Goal: Transaction & Acquisition: Purchase product/service

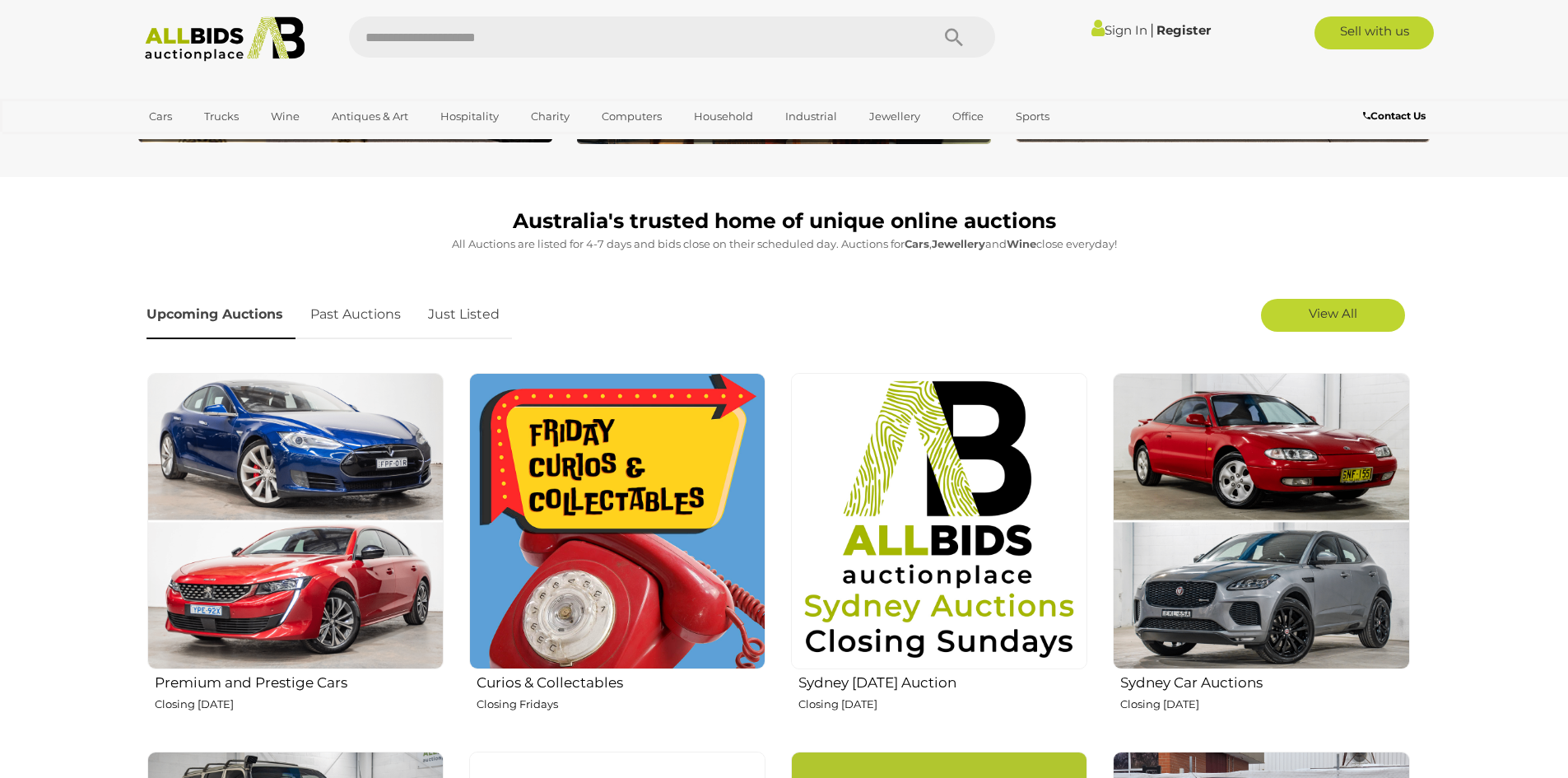
scroll to position [412, 0]
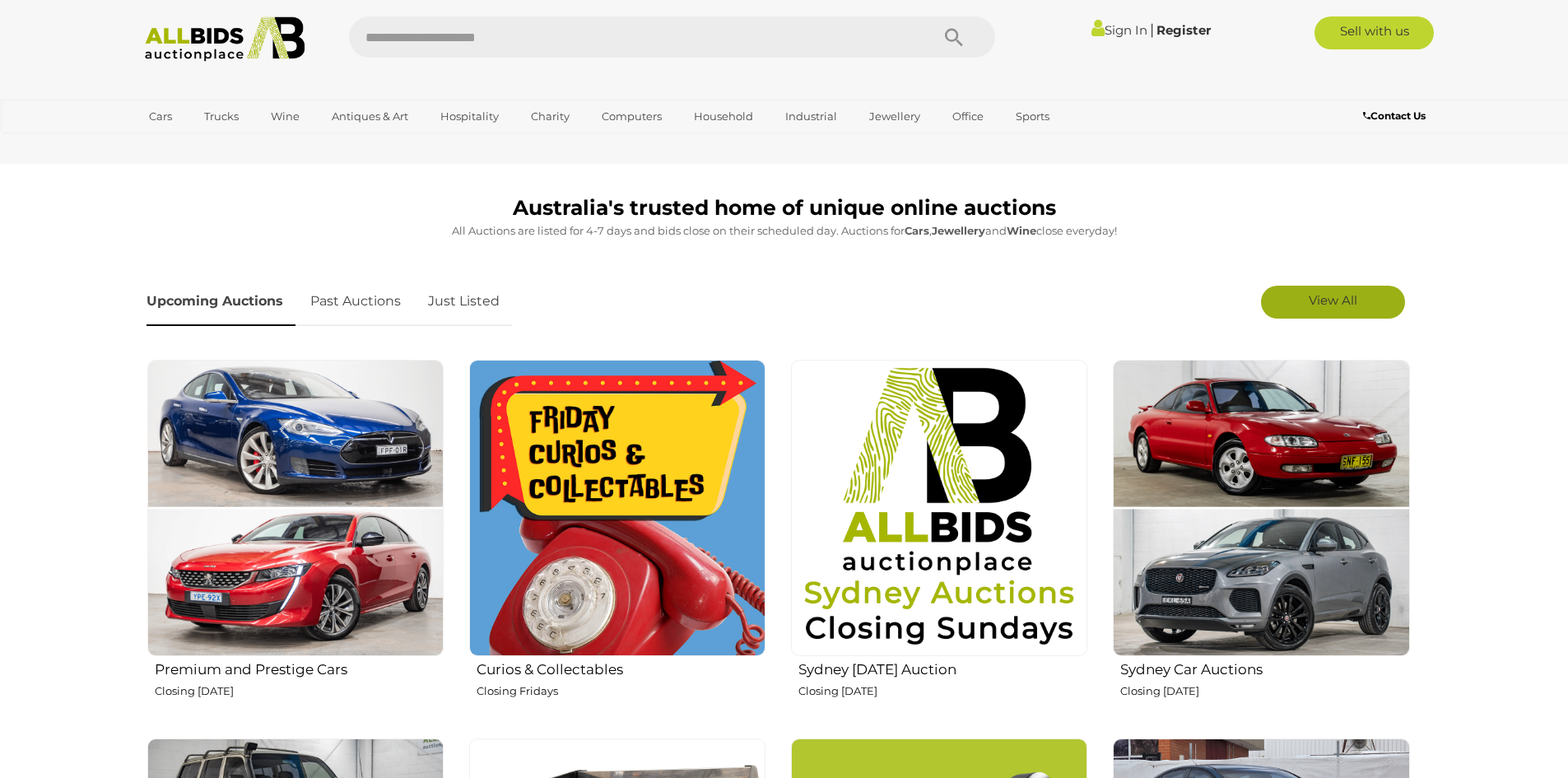
click at [1359, 304] on link "View All" at bounding box center [1333, 302] width 144 height 33
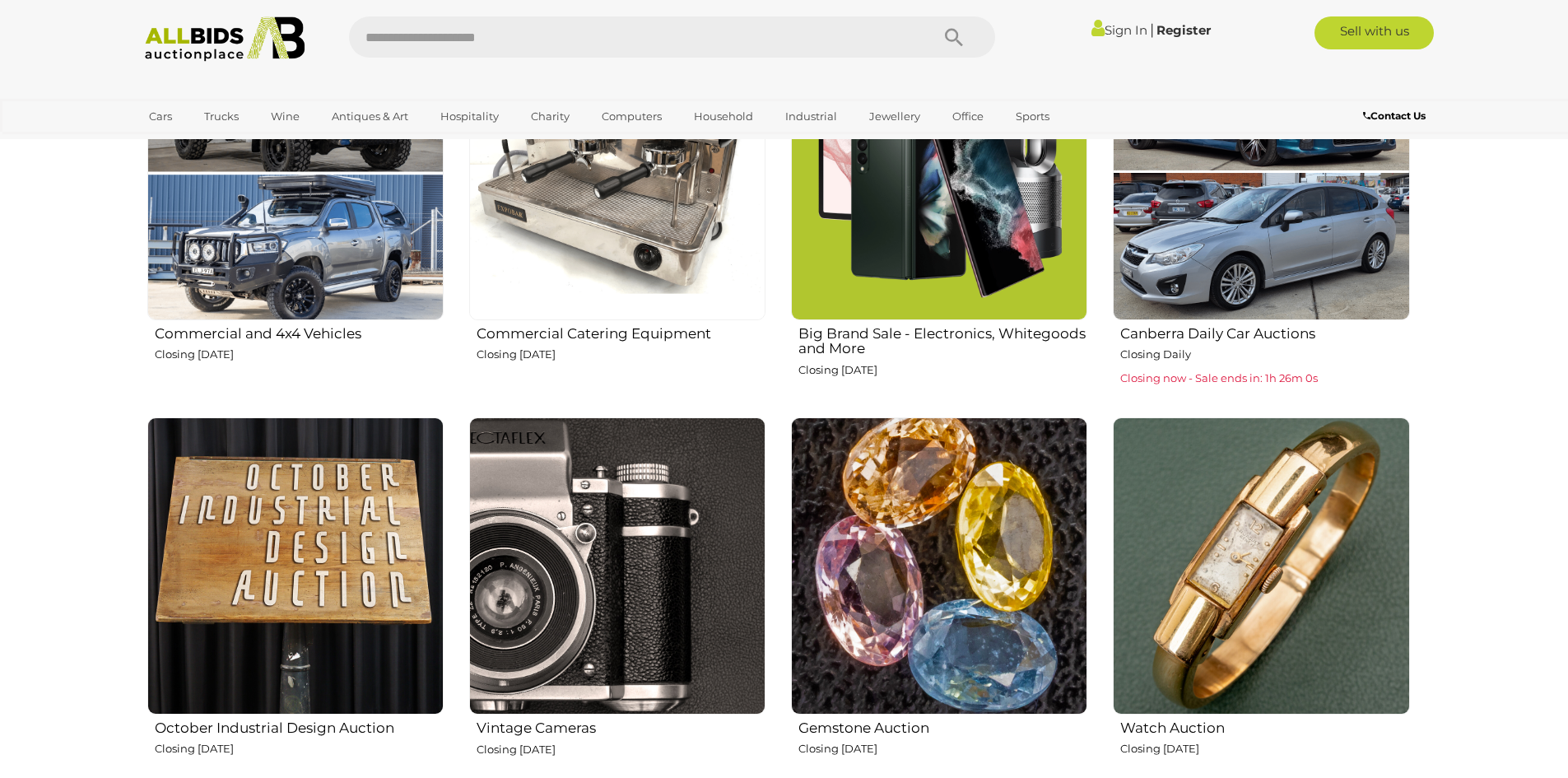
scroll to position [1153, 0]
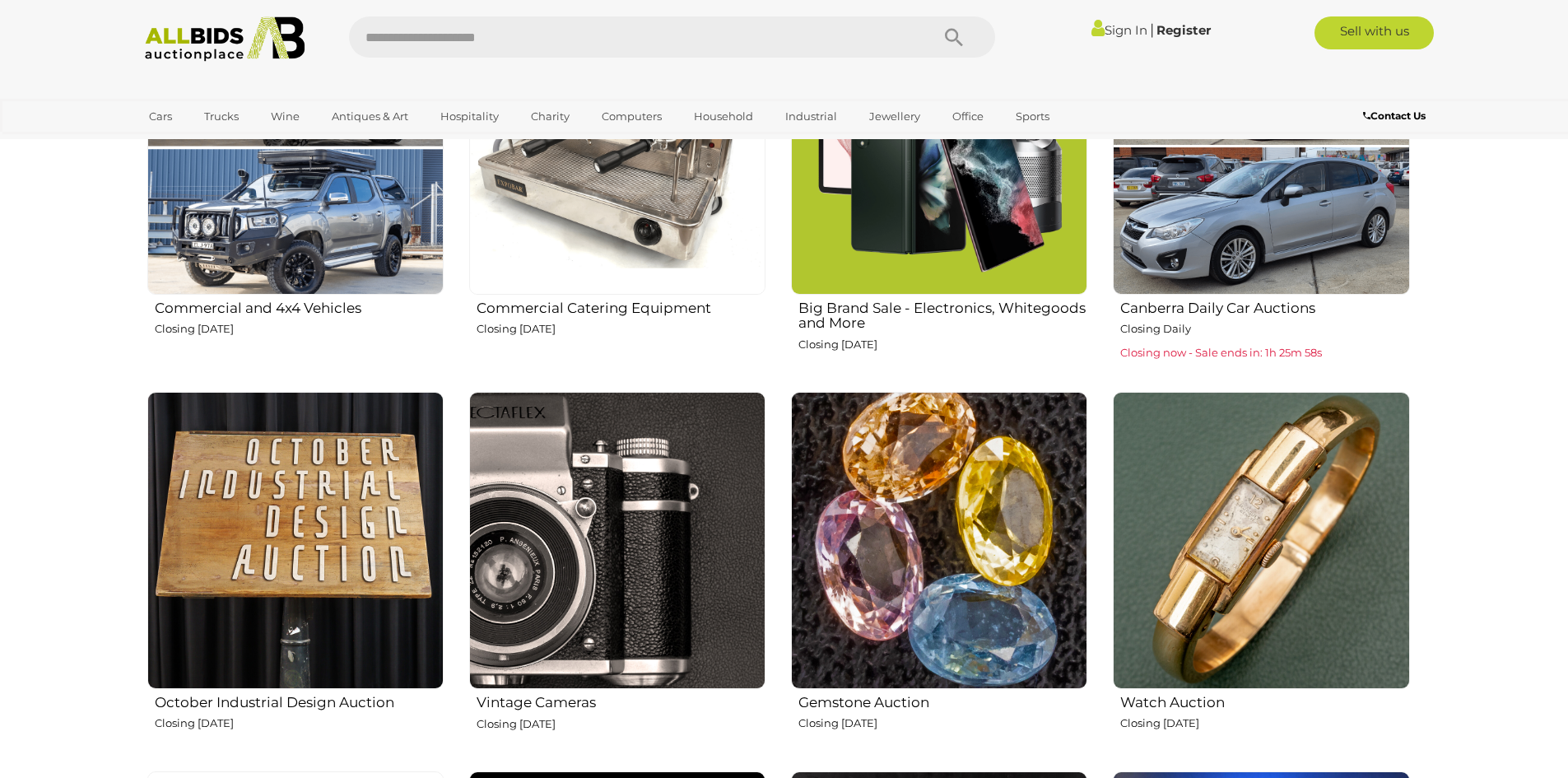
click at [265, 537] on img at bounding box center [295, 539] width 296 height 296
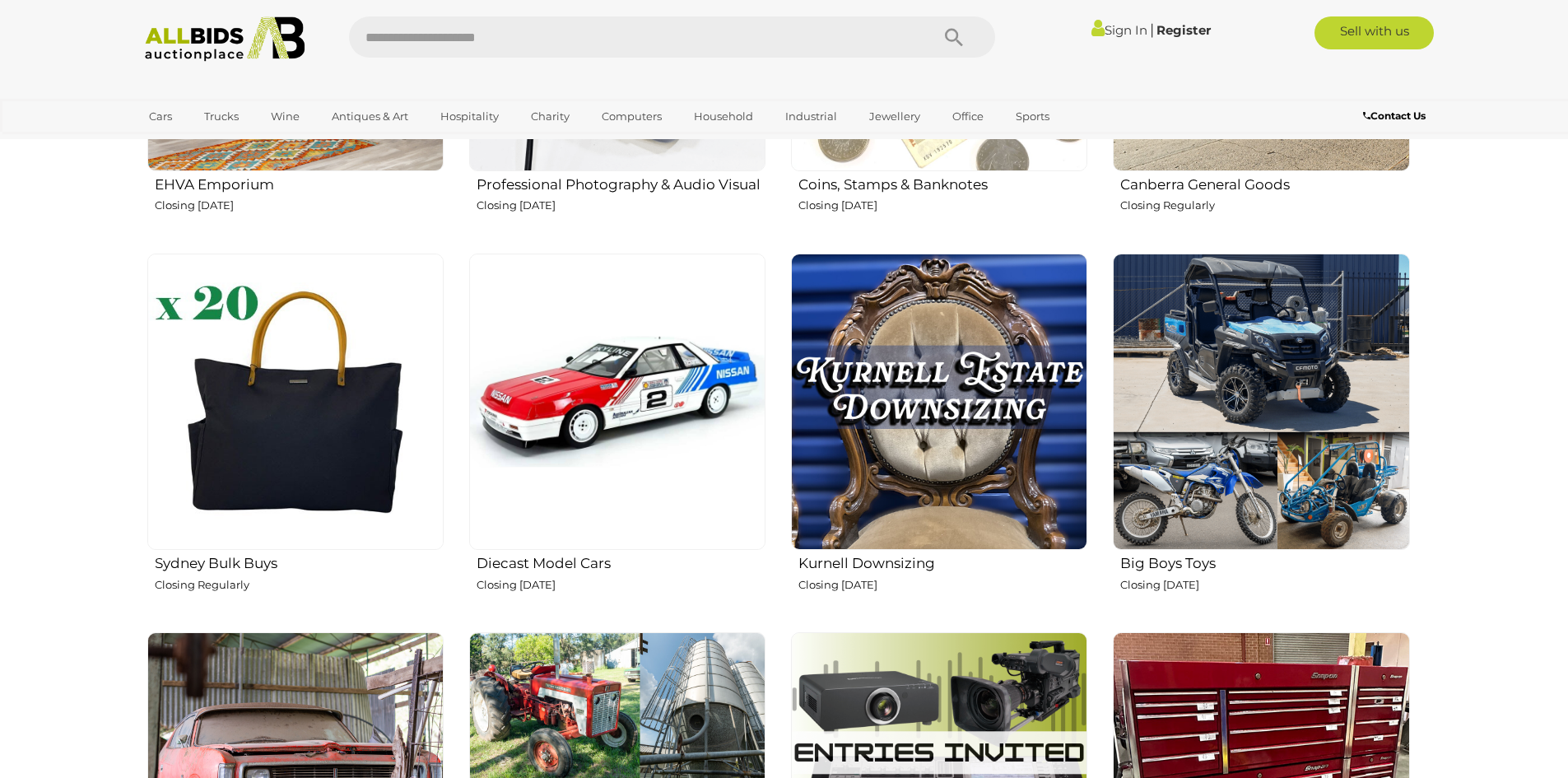
scroll to position [2471, 0]
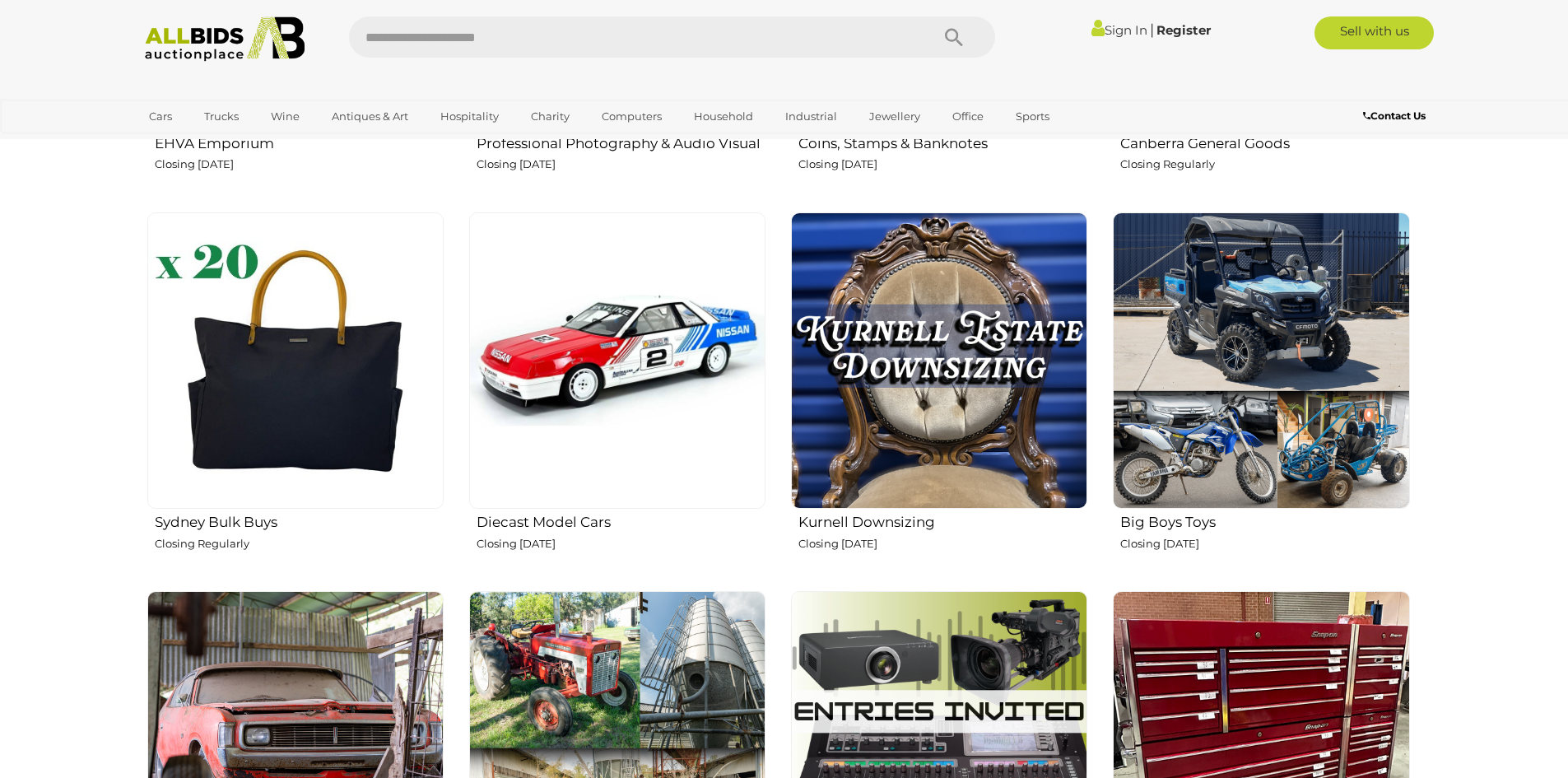
click at [922, 425] on img at bounding box center [939, 360] width 296 height 296
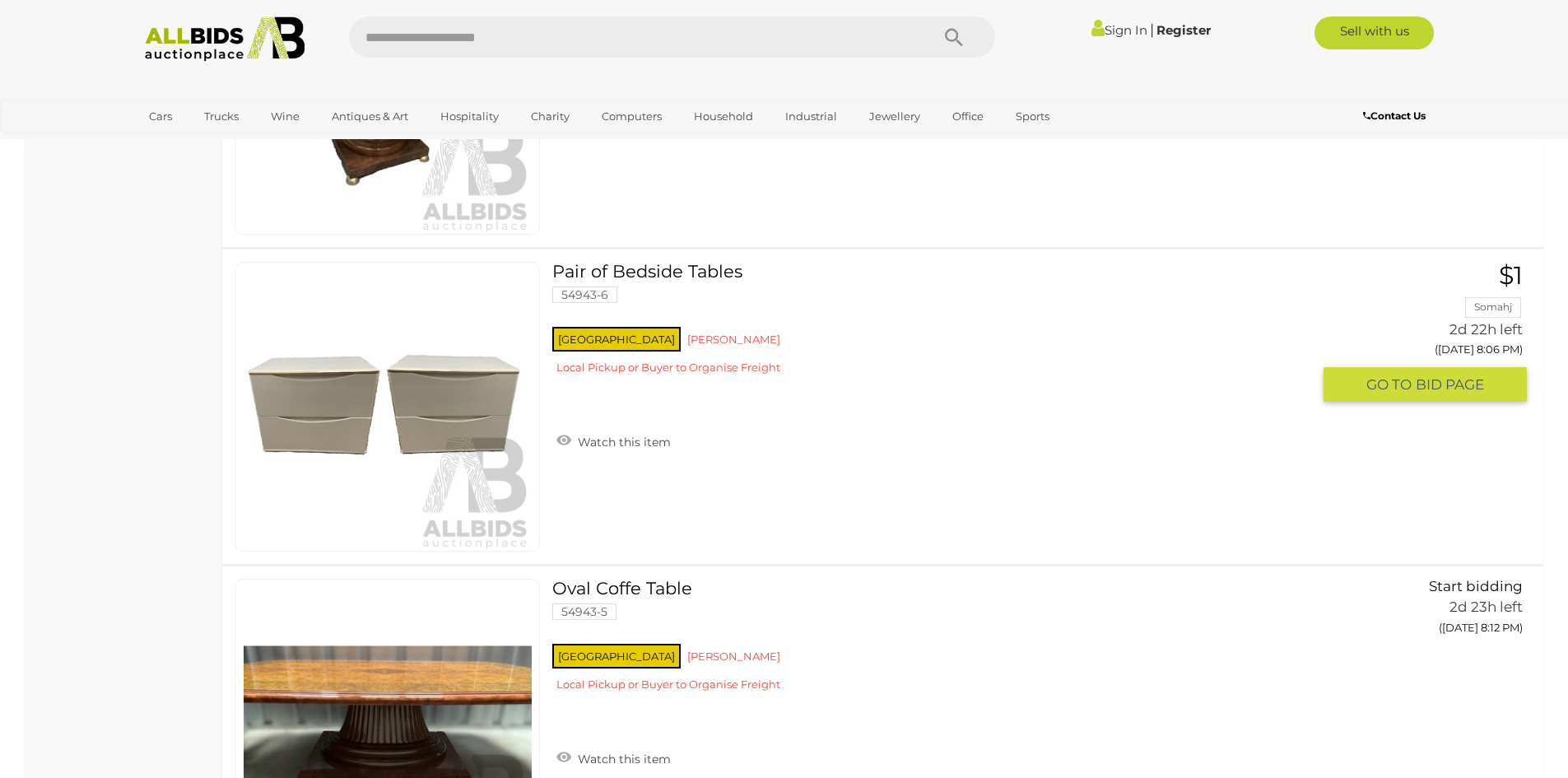
scroll to position [4082, 0]
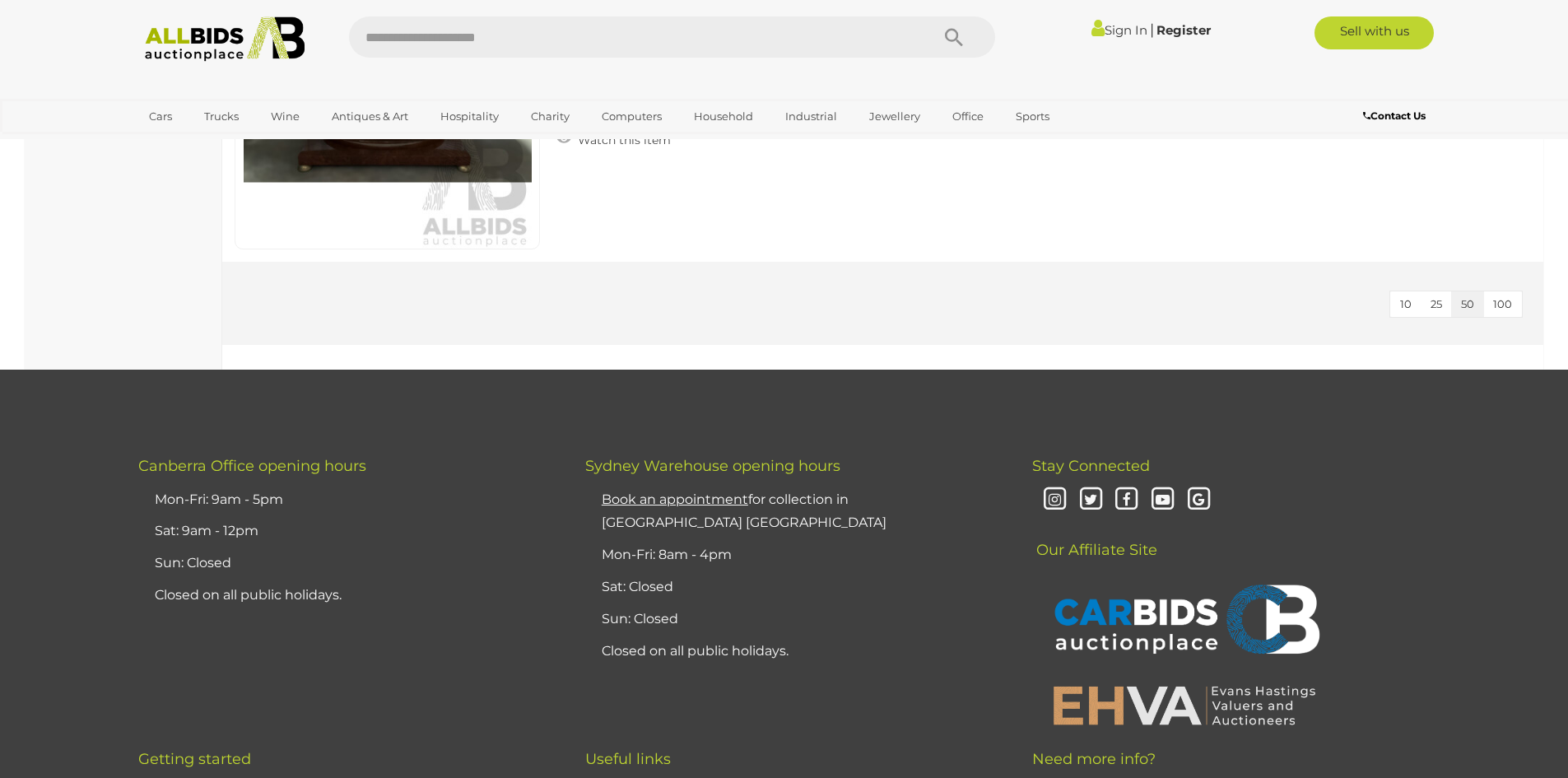
click at [268, 28] on img at bounding box center [225, 39] width 178 height 46
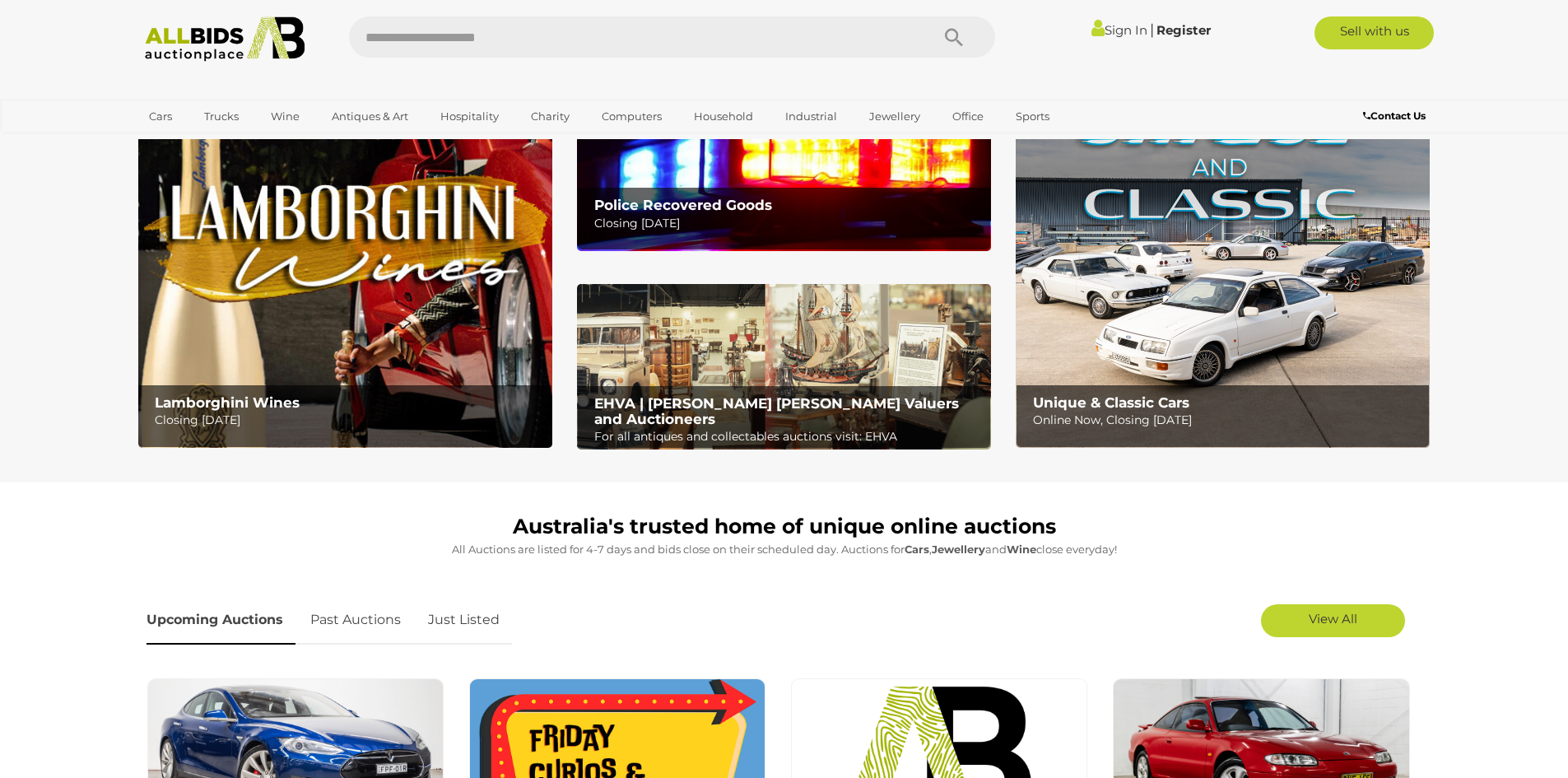
scroll to position [165, 0]
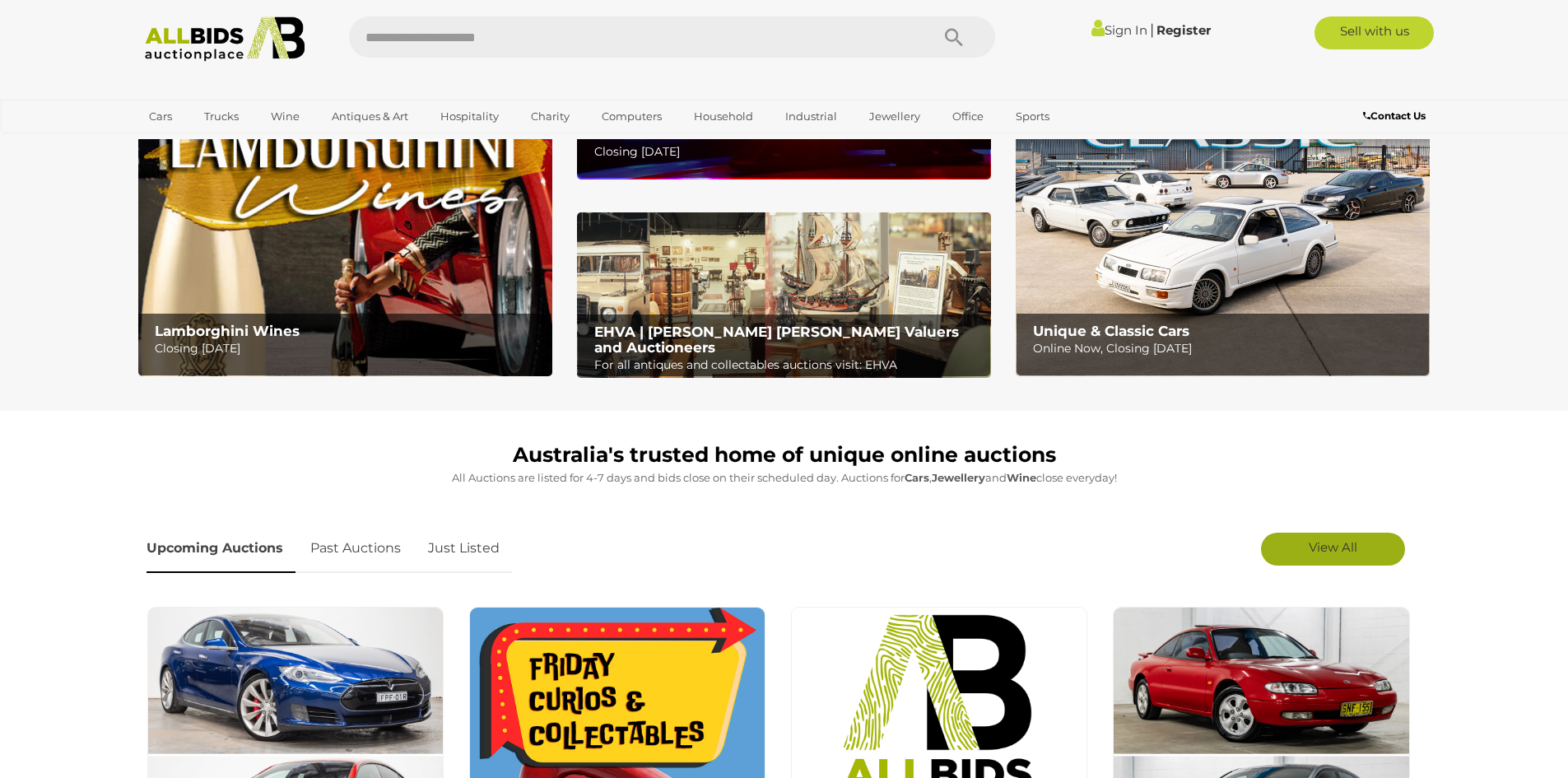
click at [1326, 545] on span "View All" at bounding box center [1332, 547] width 48 height 15
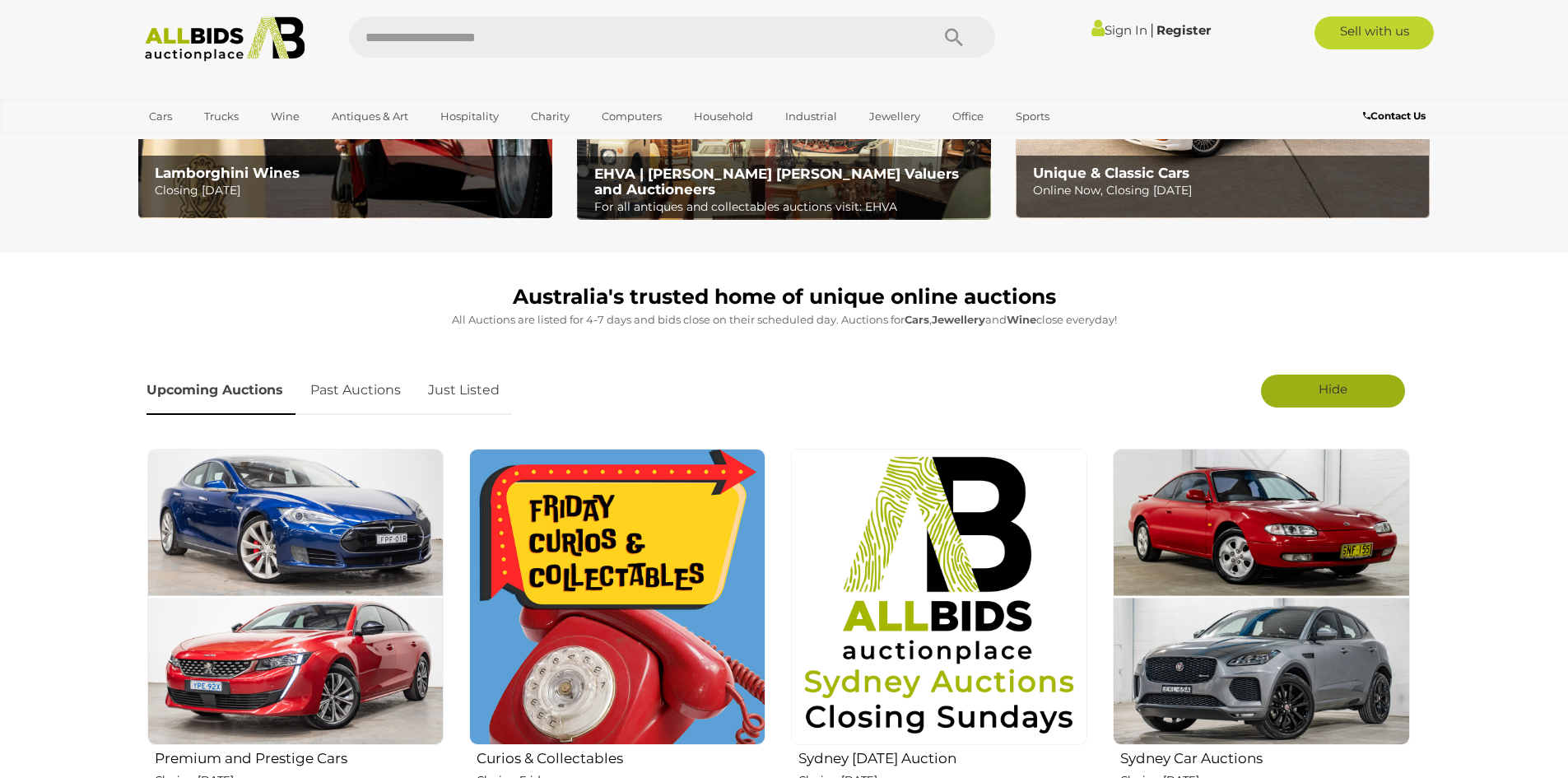
scroll to position [330, 0]
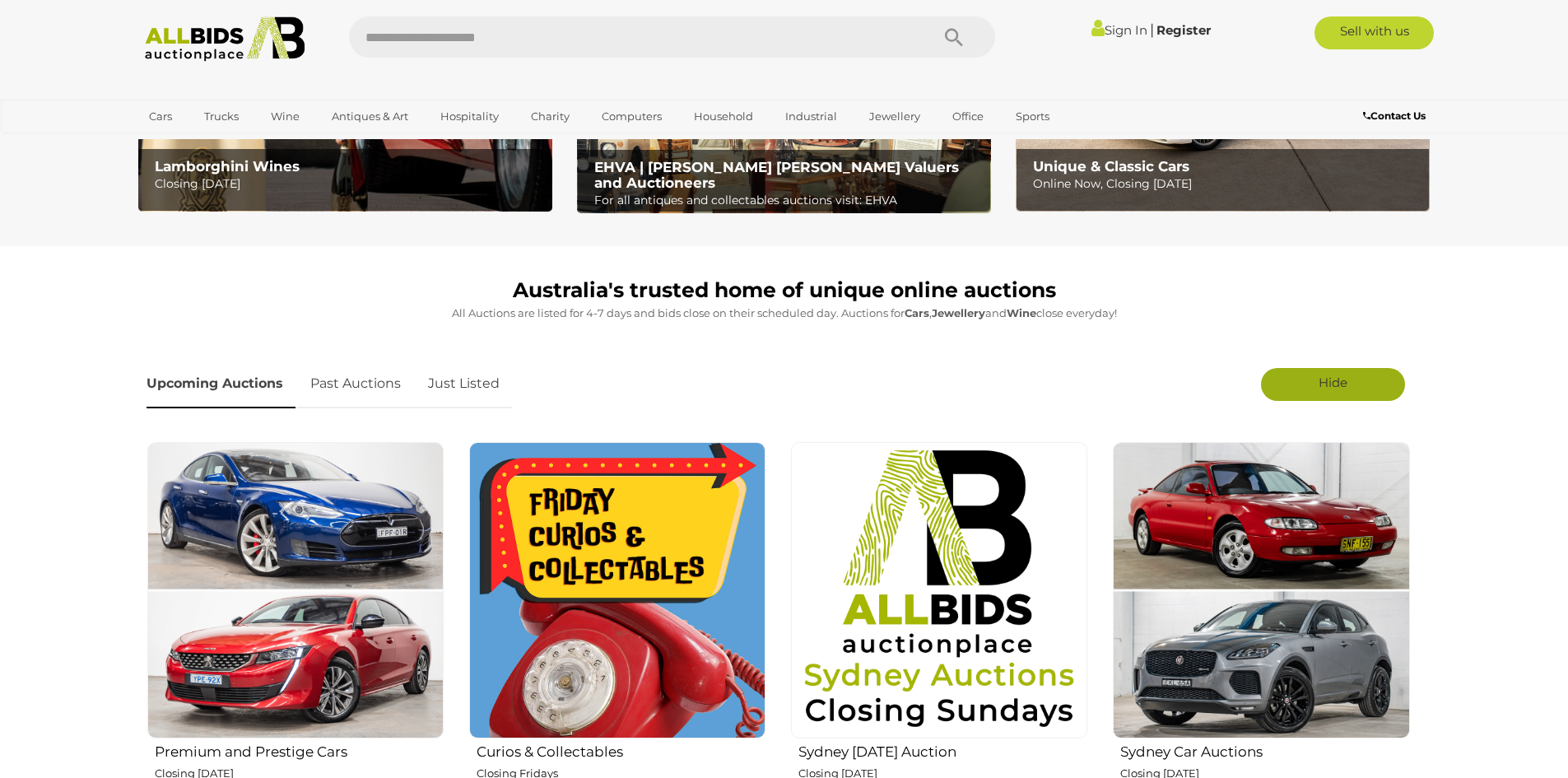
click at [570, 555] on img at bounding box center [616, 589] width 296 height 296
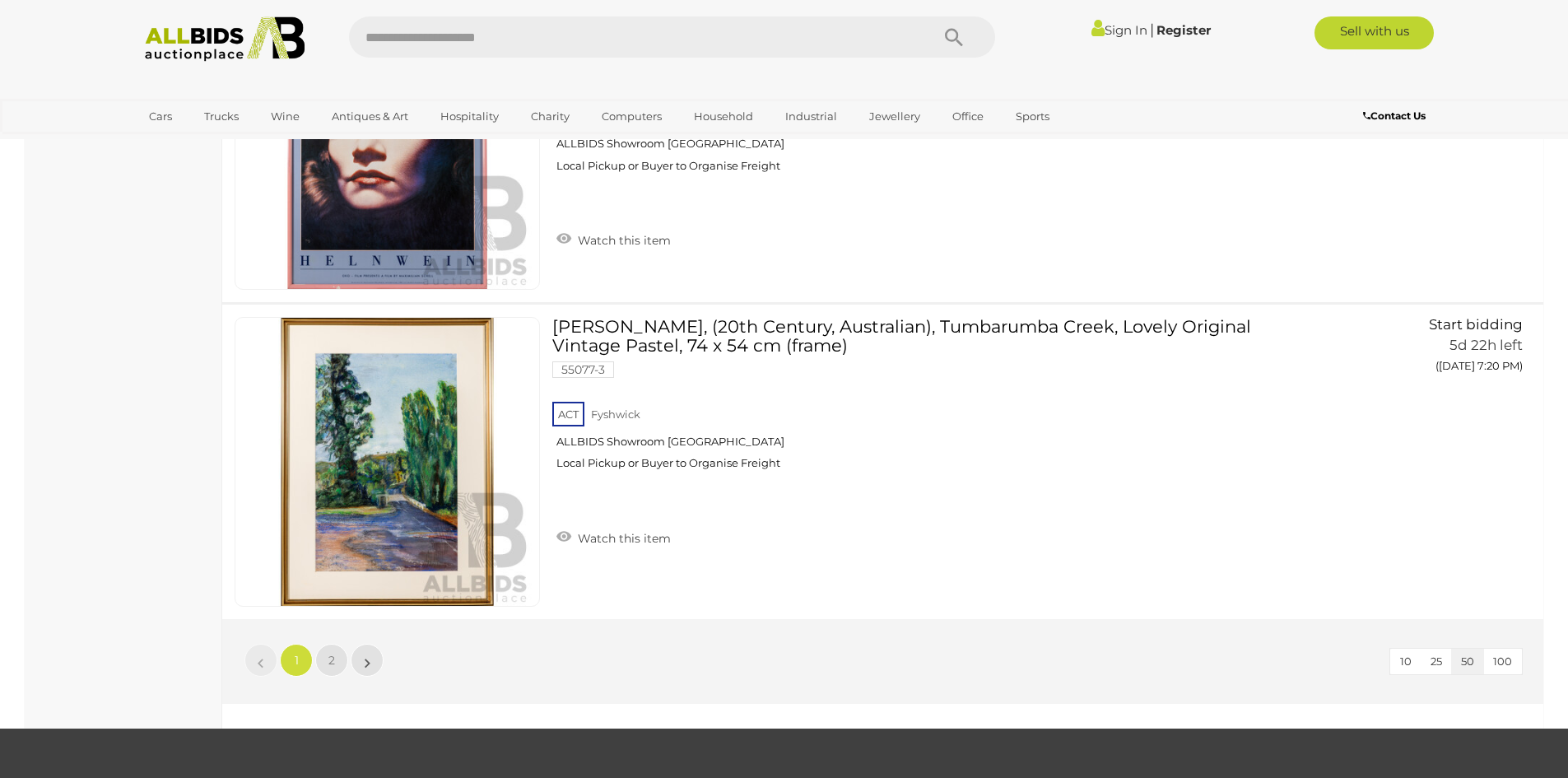
scroll to position [15586, 0]
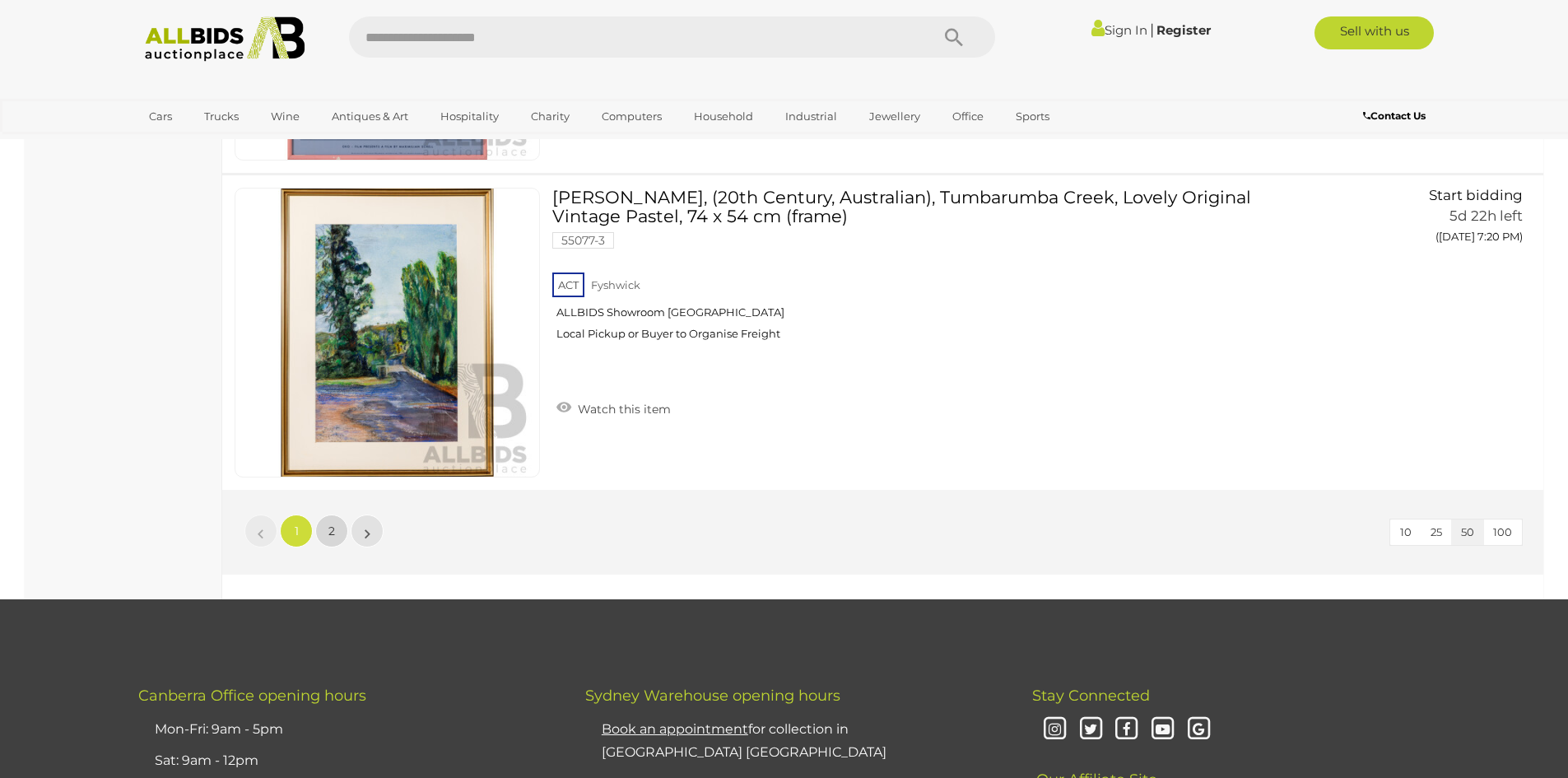
click at [331, 523] on link "2" at bounding box center [331, 531] width 33 height 33
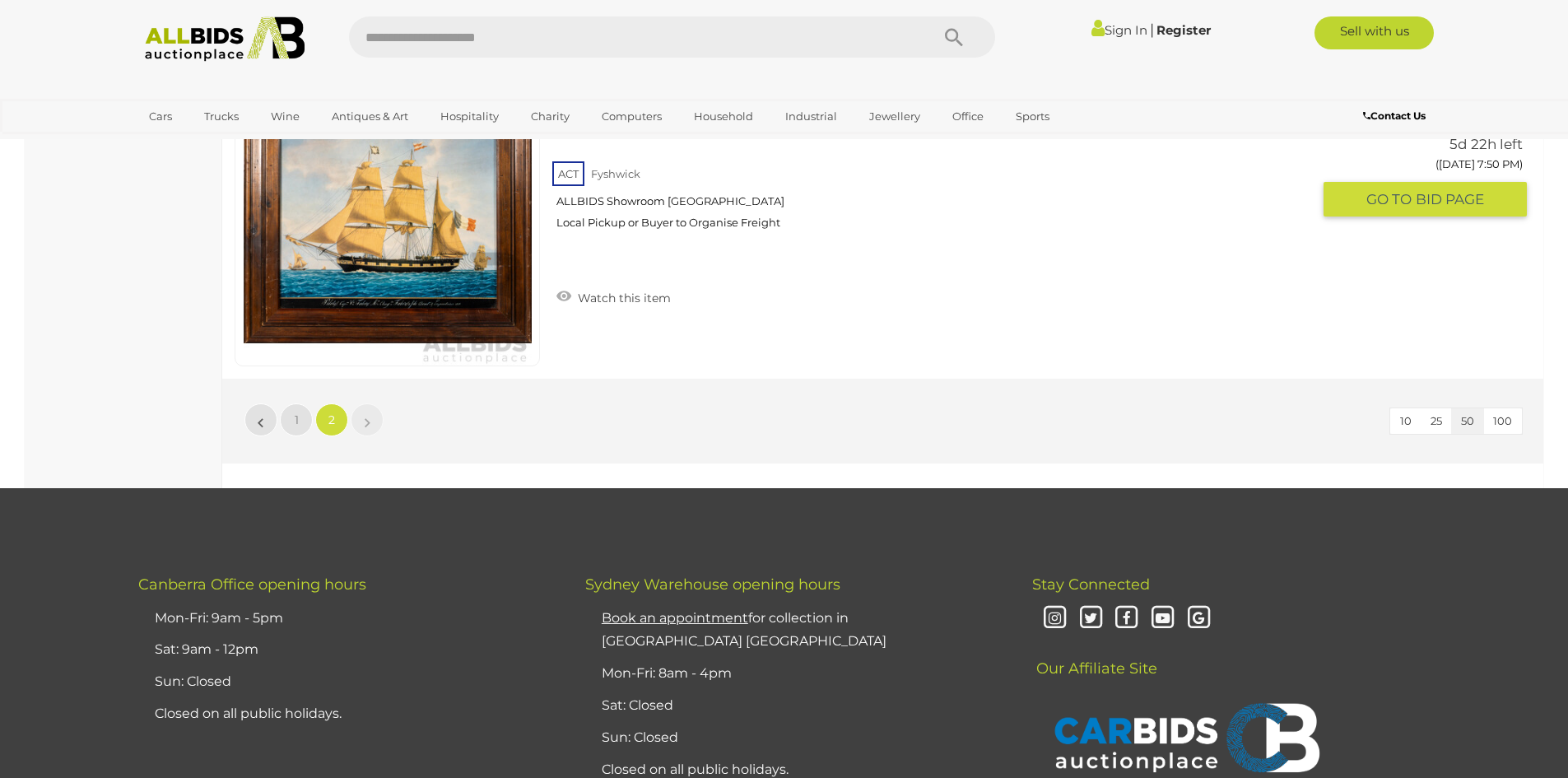
scroll to position [9416, 0]
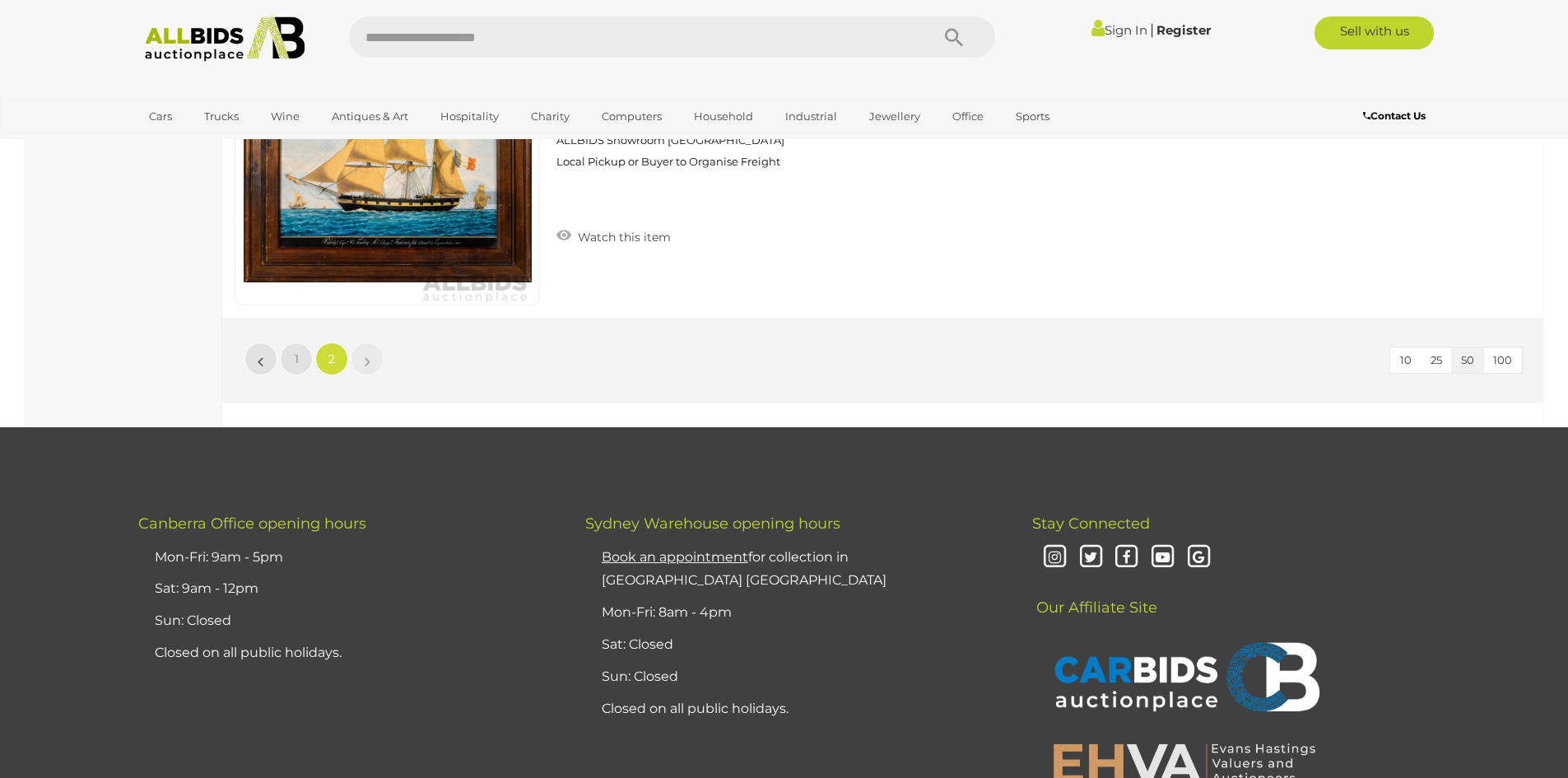
click at [226, 37] on img at bounding box center [225, 39] width 178 height 46
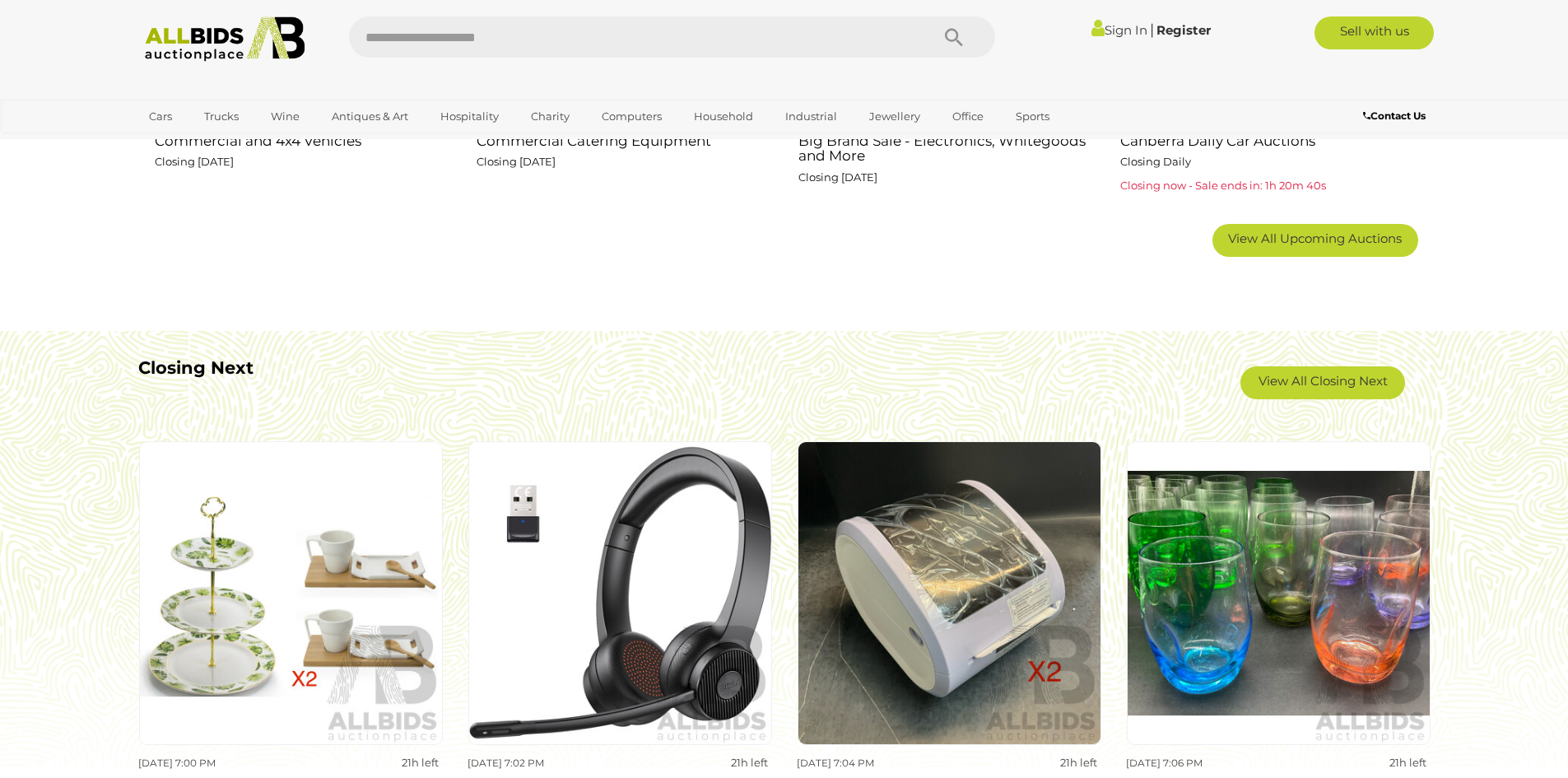
scroll to position [1153, 0]
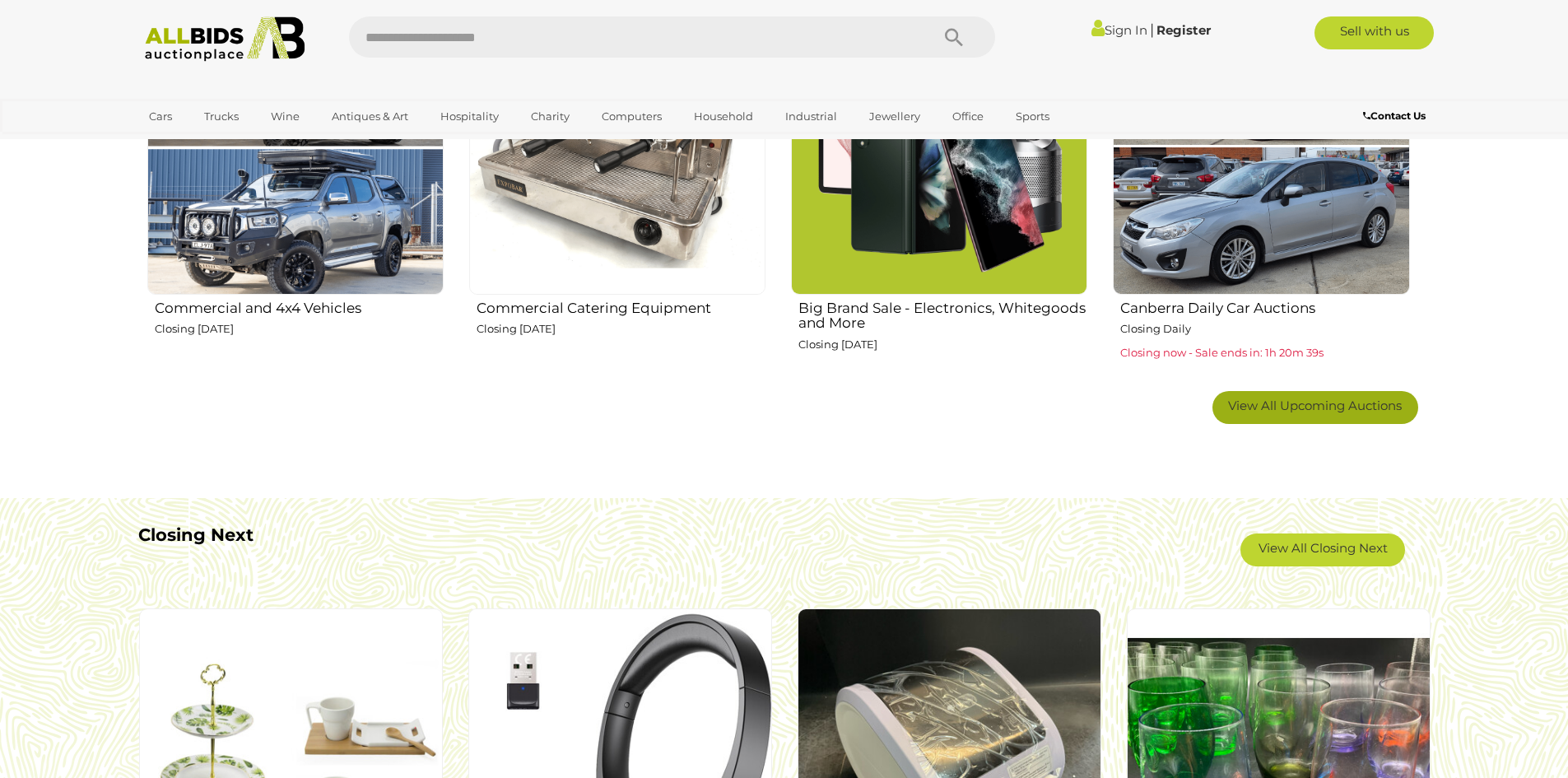
click at [1292, 407] on span "View All Upcoming Auctions" at bounding box center [1315, 405] width 174 height 15
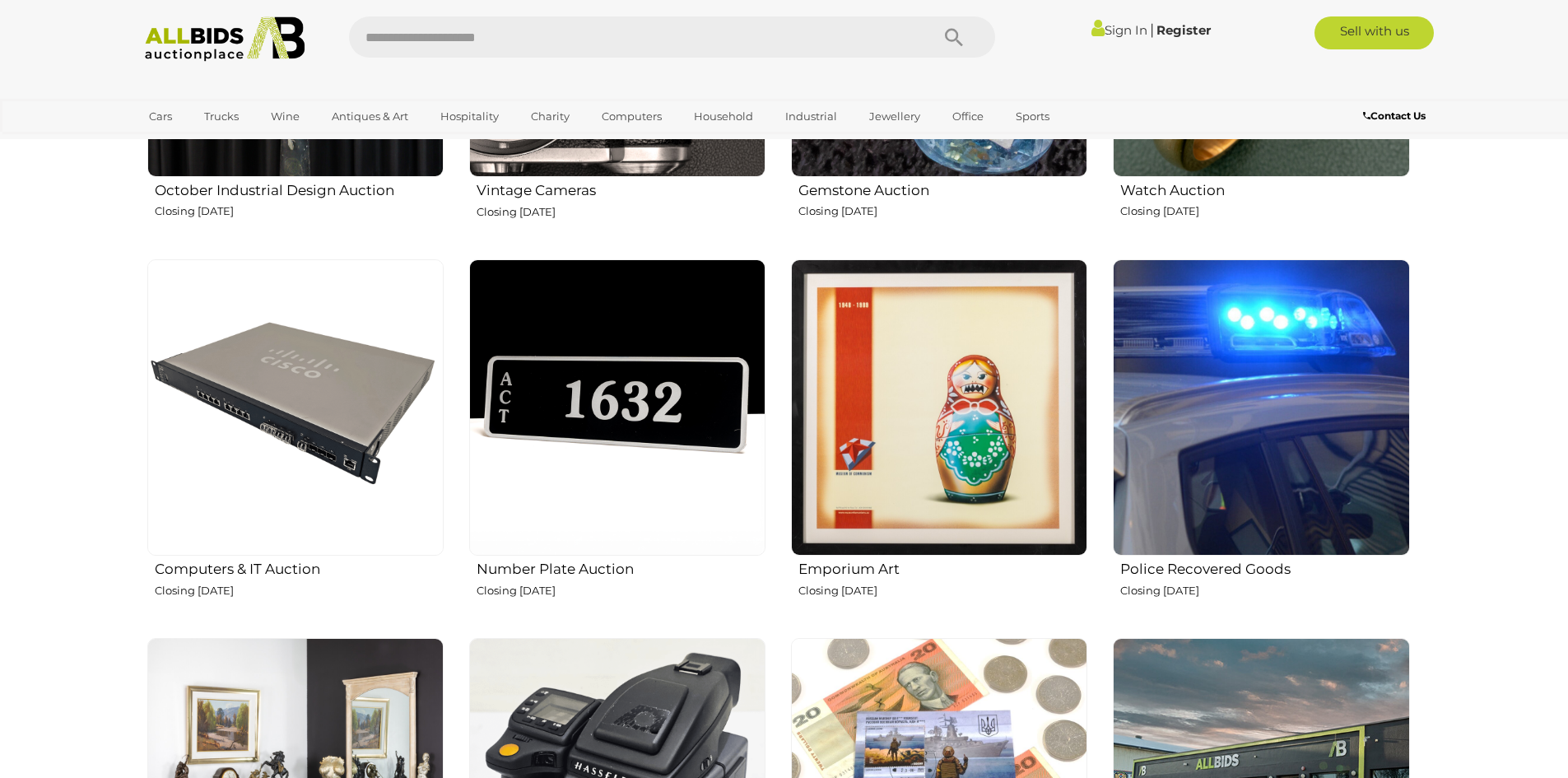
scroll to position [1894, 0]
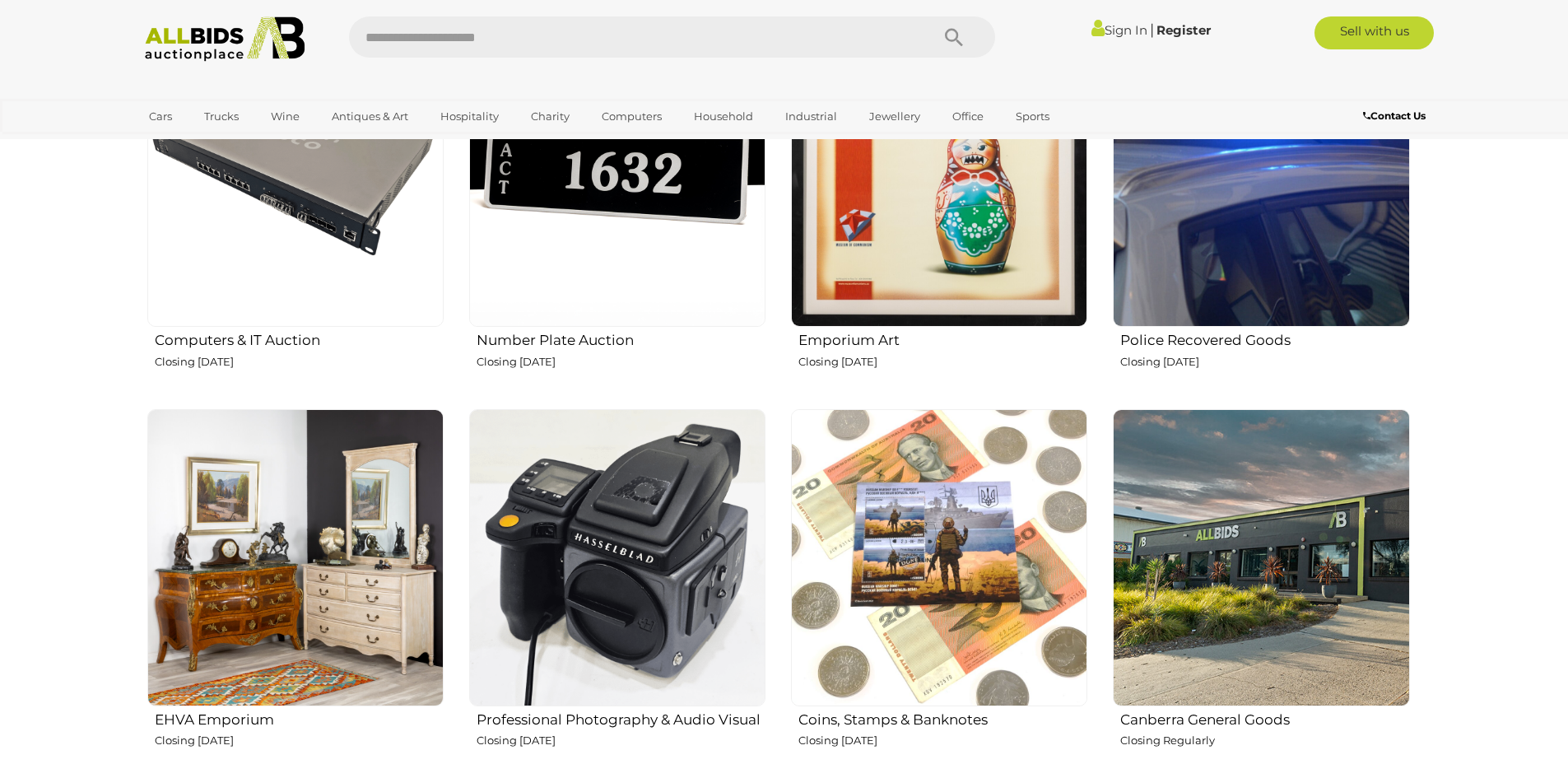
click at [316, 537] on img at bounding box center [295, 557] width 296 height 296
